Goal: Task Accomplishment & Management: Manage account settings

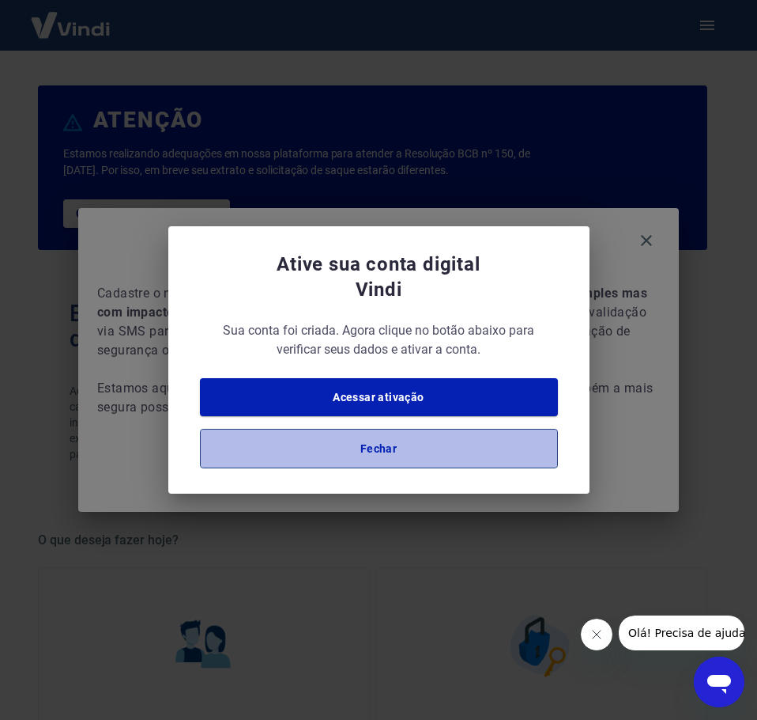
click at [399, 455] on button "Fechar" at bounding box center [379, 449] width 358 height 40
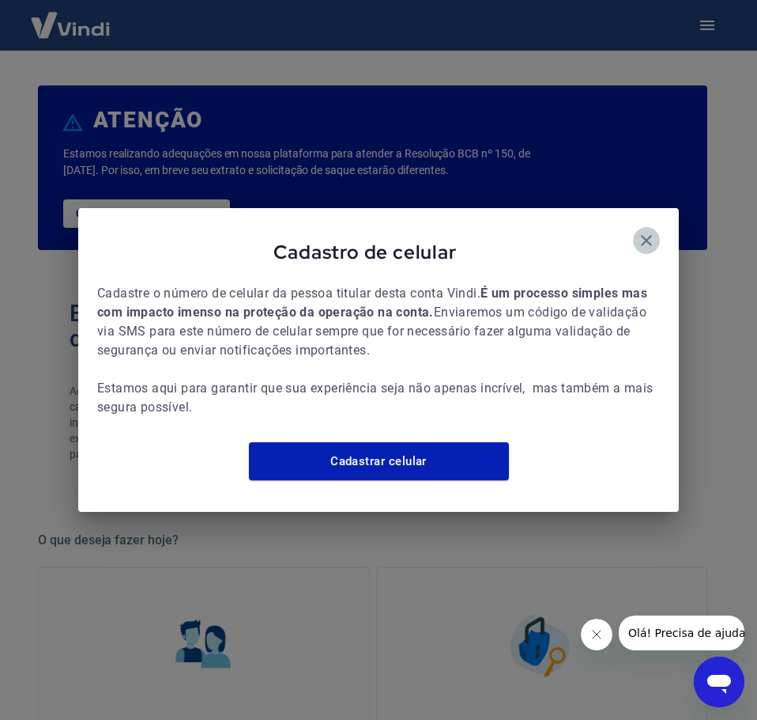
click at [650, 231] on icon "button" at bounding box center [646, 240] width 19 height 19
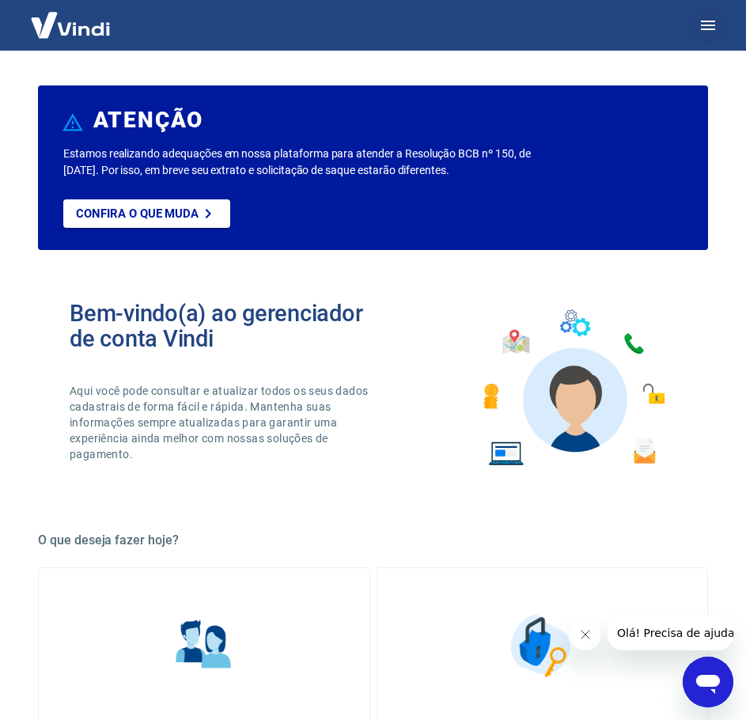
click at [706, 22] on icon "button" at bounding box center [708, 25] width 14 height 9
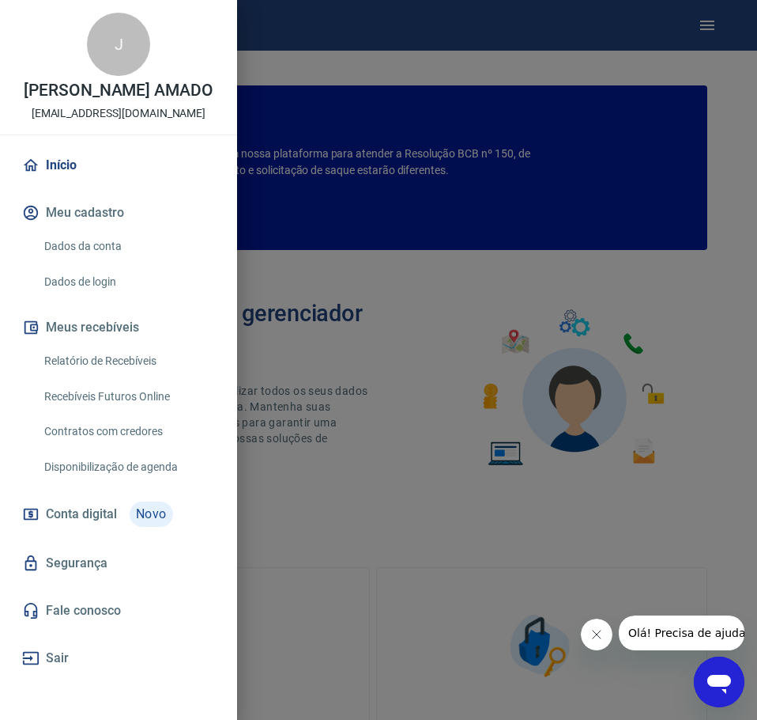
click at [334, 372] on div at bounding box center [378, 360] width 757 height 720
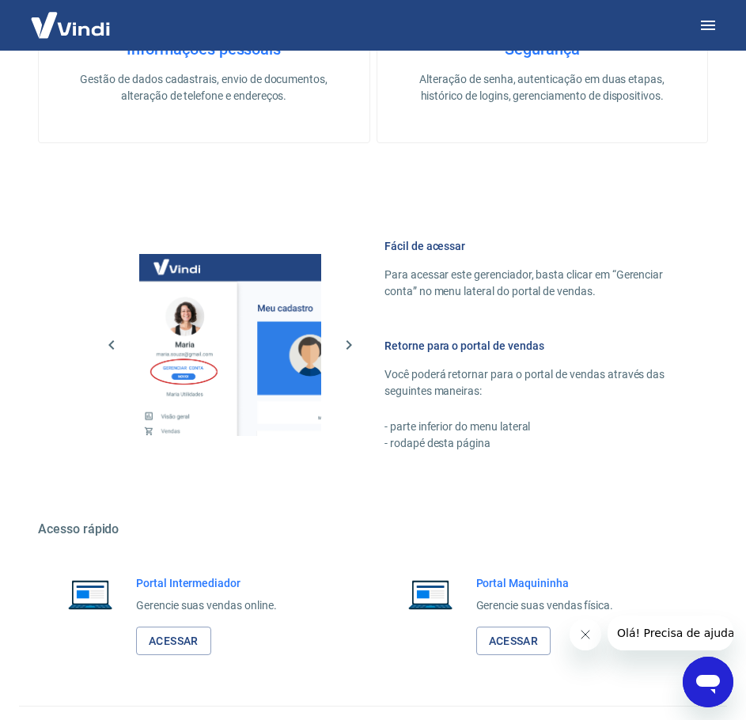
scroll to position [712, 0]
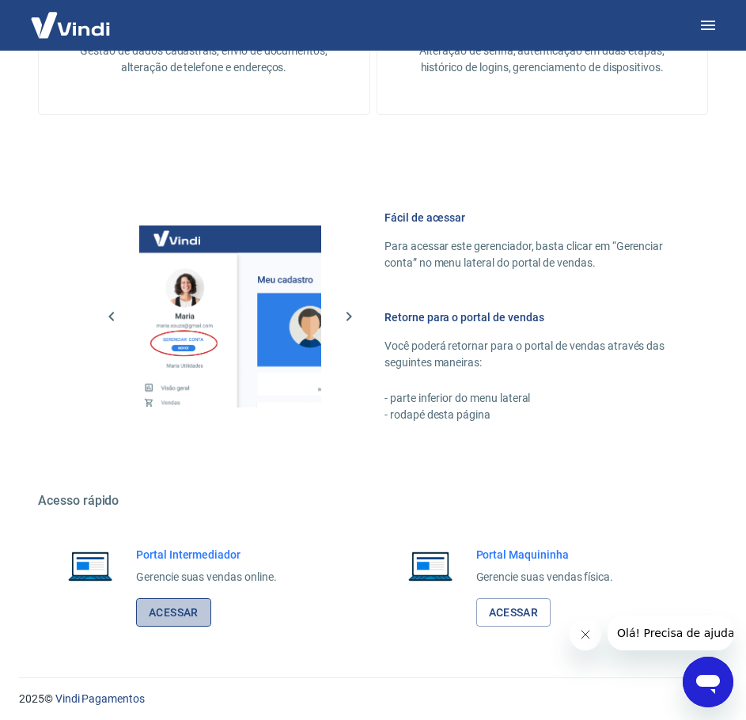
click at [171, 602] on link "Acessar" at bounding box center [173, 612] width 75 height 29
